Goal: Task Accomplishment & Management: Complete application form

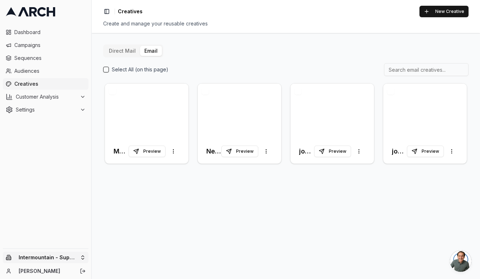
click at [46, 256] on html "Dashboard Campaigns Sequences Audiences Creatives Customer Analysis Settings In…" at bounding box center [240, 139] width 480 height 279
click at [139, 218] on div "Intermountain - Comfort Solutions" at bounding box center [132, 220] width 79 height 19
click at [341, 101] on div at bounding box center [333, 112] width 84 height 56
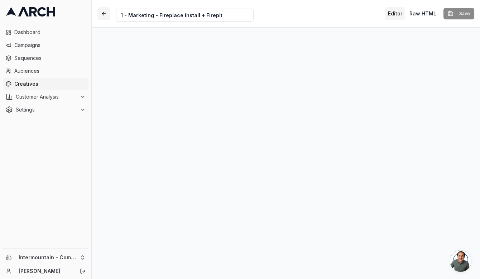
click at [106, 12] on button "button" at bounding box center [103, 13] width 13 height 13
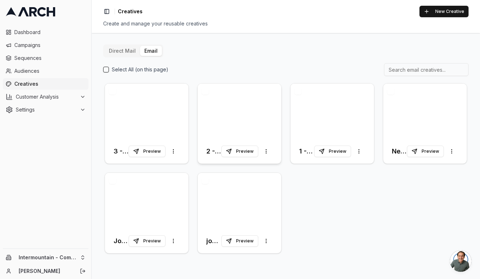
click at [263, 110] on div at bounding box center [240, 112] width 84 height 56
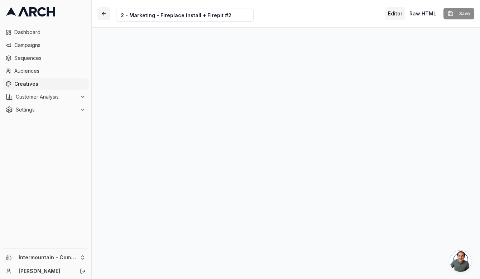
click at [105, 16] on button "button" at bounding box center [103, 13] width 13 height 13
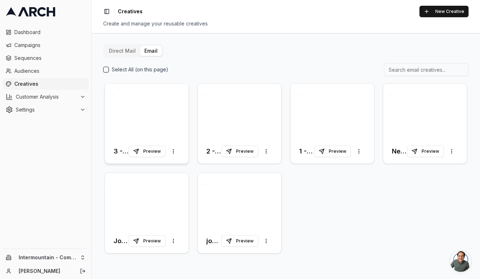
click at [164, 115] on div at bounding box center [147, 112] width 84 height 56
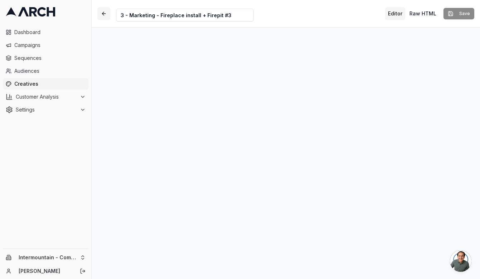
click at [103, 15] on button "button" at bounding box center [103, 13] width 13 height 13
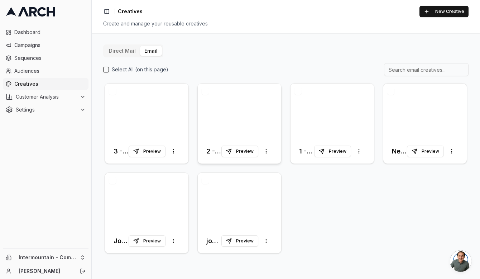
click at [239, 127] on div at bounding box center [240, 112] width 84 height 56
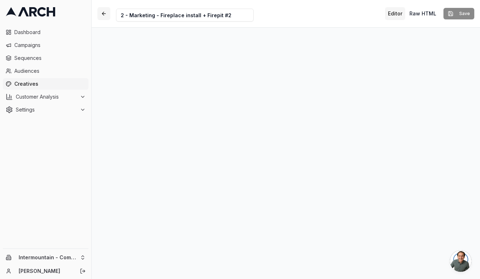
click at [102, 11] on button "button" at bounding box center [103, 13] width 13 height 13
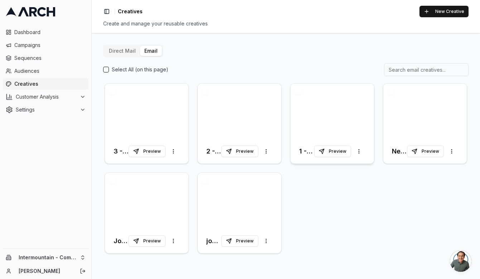
click at [335, 99] on div at bounding box center [333, 112] width 84 height 56
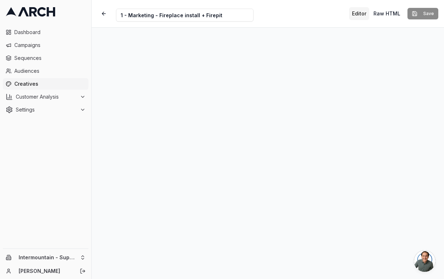
scroll to position [35, 0]
click at [99, 19] on button "button" at bounding box center [103, 13] width 13 height 13
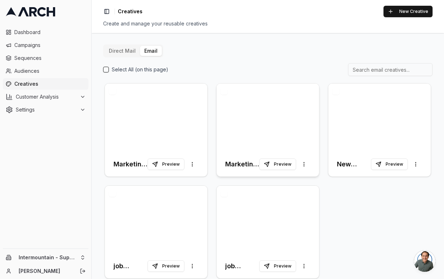
click at [279, 136] on div at bounding box center [268, 118] width 102 height 68
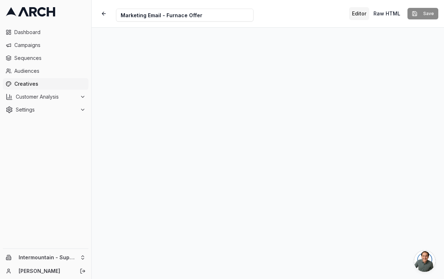
scroll to position [29, 0]
click at [105, 13] on button "button" at bounding box center [103, 13] width 13 height 13
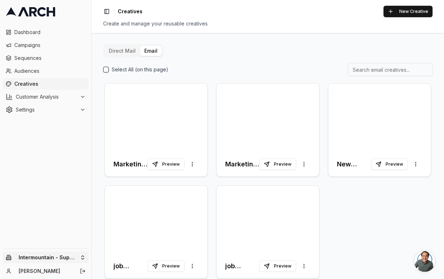
click at [54, 258] on html "Dashboard Campaigns Sequences Audiences Creatives Customer Analysis Settings In…" at bounding box center [222, 139] width 444 height 279
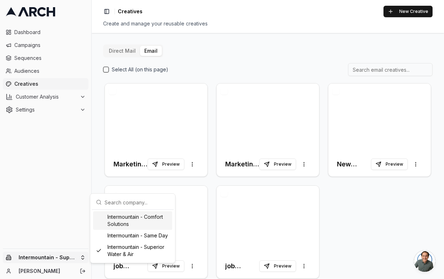
click at [137, 224] on div "Intermountain - Comfort Solutions" at bounding box center [132, 220] width 79 height 19
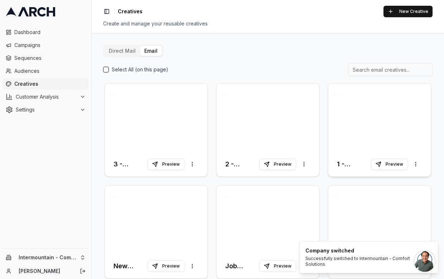
click at [369, 113] on div at bounding box center [380, 118] width 102 height 68
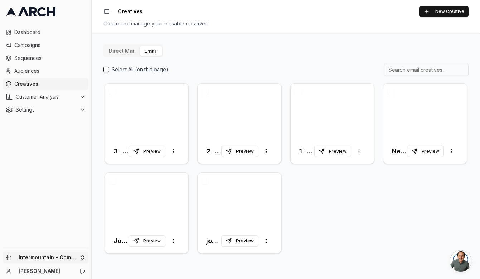
click at [55, 253] on html "Dashboard Campaigns Sequences Audiences Creatives Customer Analysis Settings In…" at bounding box center [240, 139] width 480 height 279
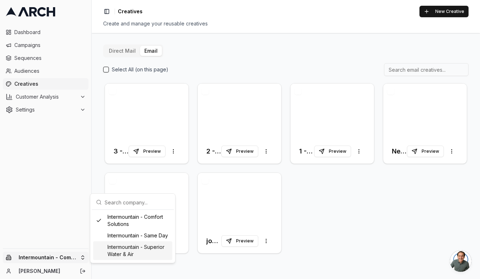
click at [124, 247] on div "Intermountain - Superior Water & Air" at bounding box center [132, 250] width 79 height 19
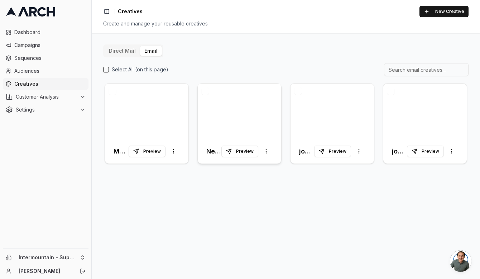
click at [245, 124] on div at bounding box center [240, 112] width 84 height 56
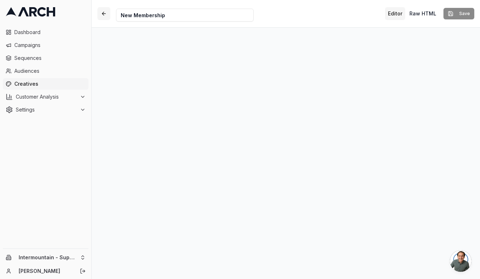
click at [106, 15] on button "button" at bounding box center [103, 13] width 13 height 13
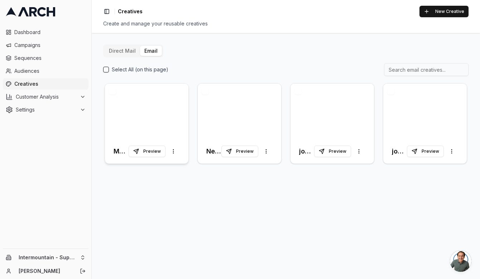
click at [167, 135] on div at bounding box center [147, 112] width 84 height 56
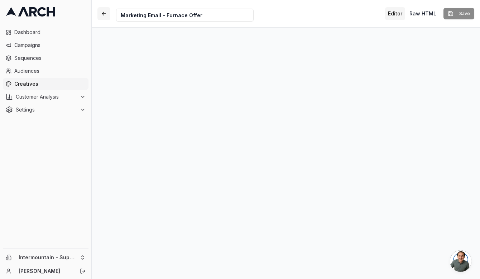
click at [104, 15] on button "button" at bounding box center [103, 13] width 13 height 13
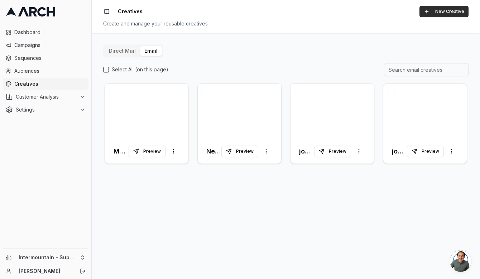
click at [440, 17] on button "New Creative" at bounding box center [444, 11] width 49 height 11
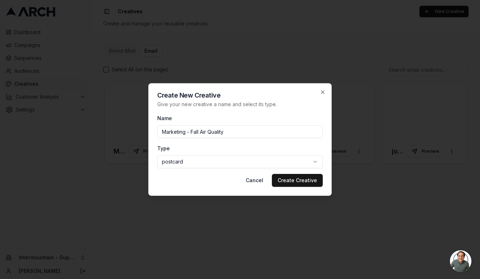
click at [202, 132] on input "Marketing - Fall Air Quality" at bounding box center [240, 131] width 166 height 13
type input "Marketing - Fall Water + Air Quality"
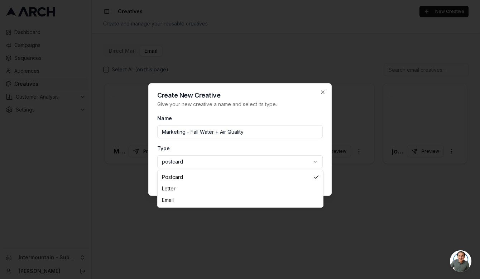
click at [291, 164] on body "Dashboard Campaigns Sequences Audiences Creatives Customer Analysis Settings In…" at bounding box center [240, 139] width 480 height 279
select select "email"
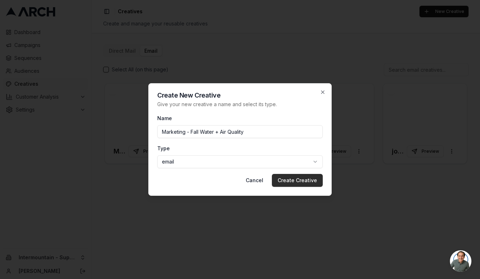
click at [302, 184] on button "Create Creative" at bounding box center [297, 180] width 51 height 13
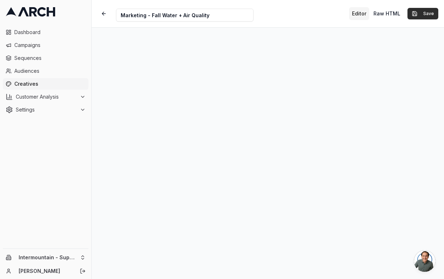
click at [418, 17] on button "Save" at bounding box center [423, 13] width 31 height 11
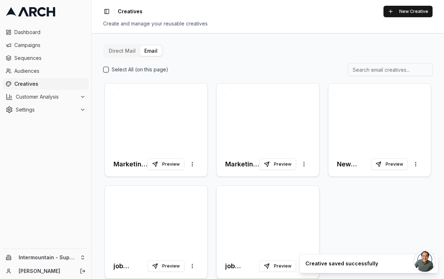
click at [248, 222] on div at bounding box center [268, 220] width 102 height 68
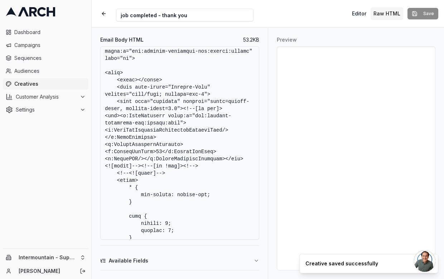
scroll to position [19, 0]
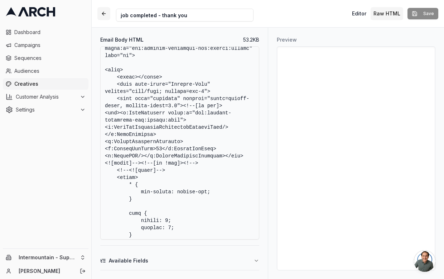
click at [104, 15] on button "button" at bounding box center [103, 13] width 13 height 13
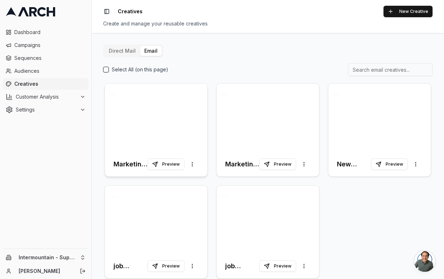
click at [190, 120] on div at bounding box center [156, 118] width 102 height 68
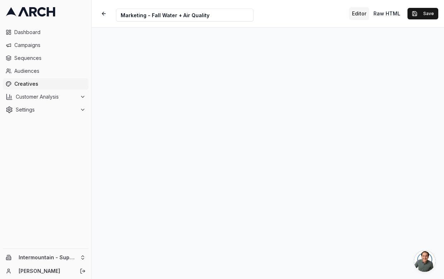
scroll to position [35, 0]
click at [427, 15] on button "Save" at bounding box center [423, 13] width 31 height 11
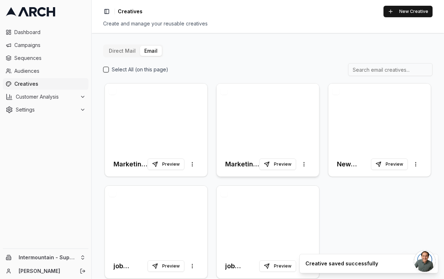
click at [277, 130] on div at bounding box center [268, 118] width 102 height 68
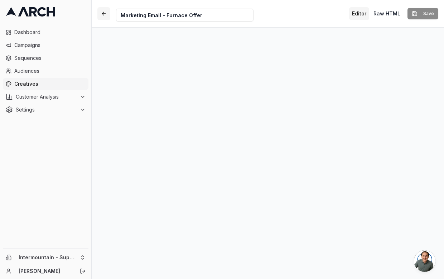
click at [104, 18] on button "button" at bounding box center [103, 13] width 13 height 13
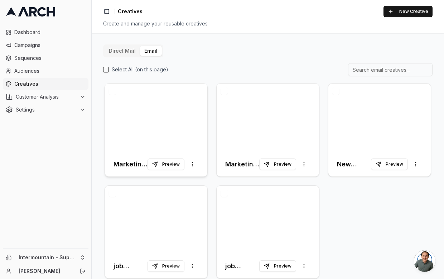
click at [179, 122] on div at bounding box center [156, 118] width 102 height 68
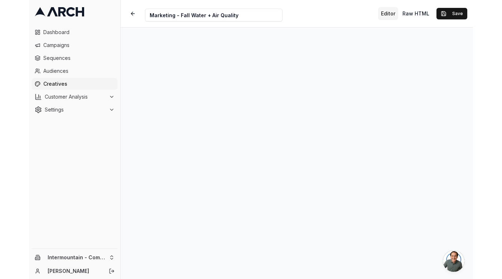
scroll to position [35, 0]
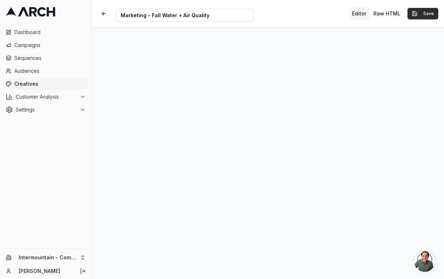
click at [429, 15] on button "Save" at bounding box center [423, 13] width 31 height 11
